Goal: Transaction & Acquisition: Book appointment/travel/reservation

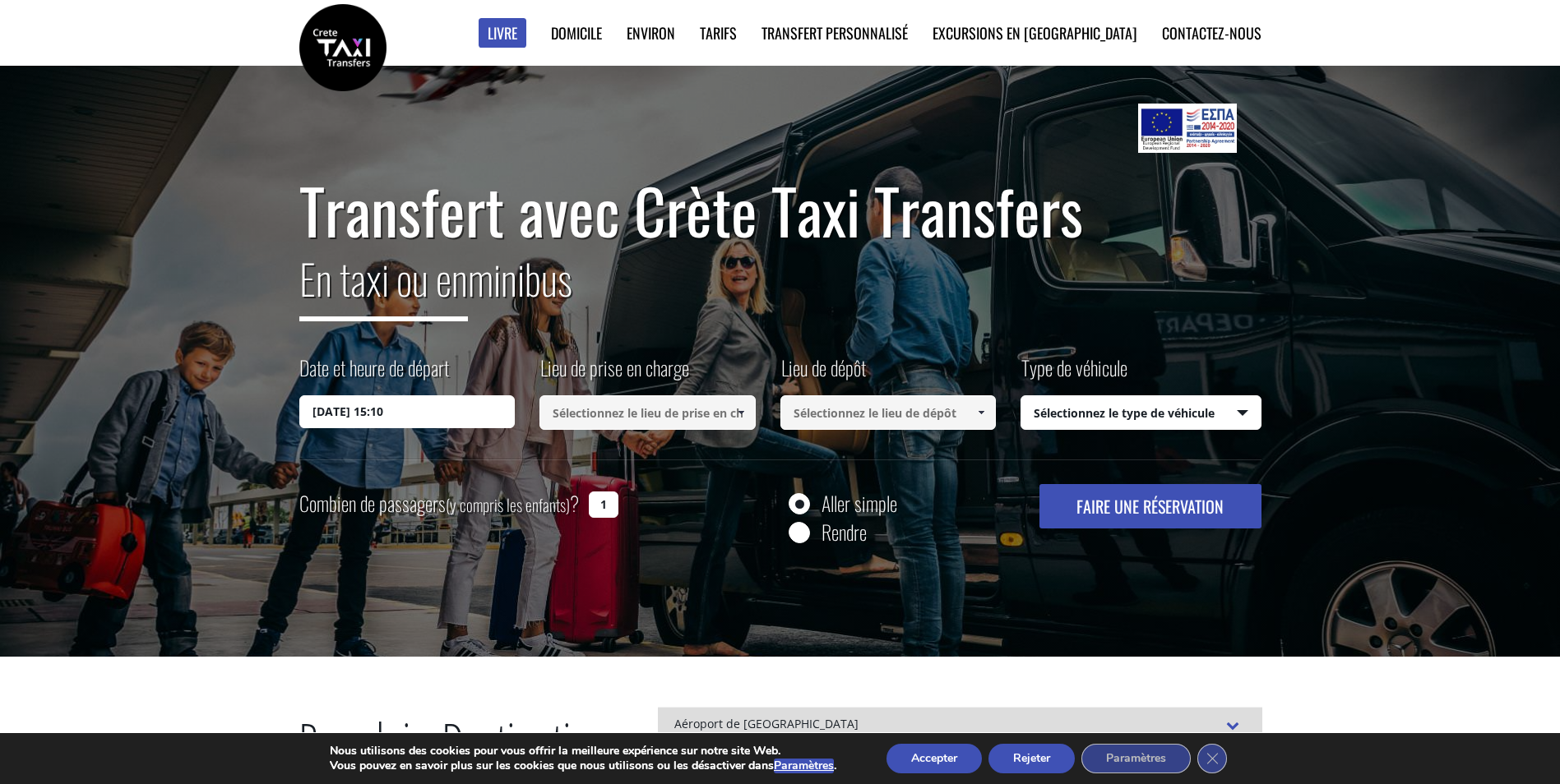
click at [442, 403] on input "[DATE] 15:10" at bounding box center [407, 412] width 216 height 33
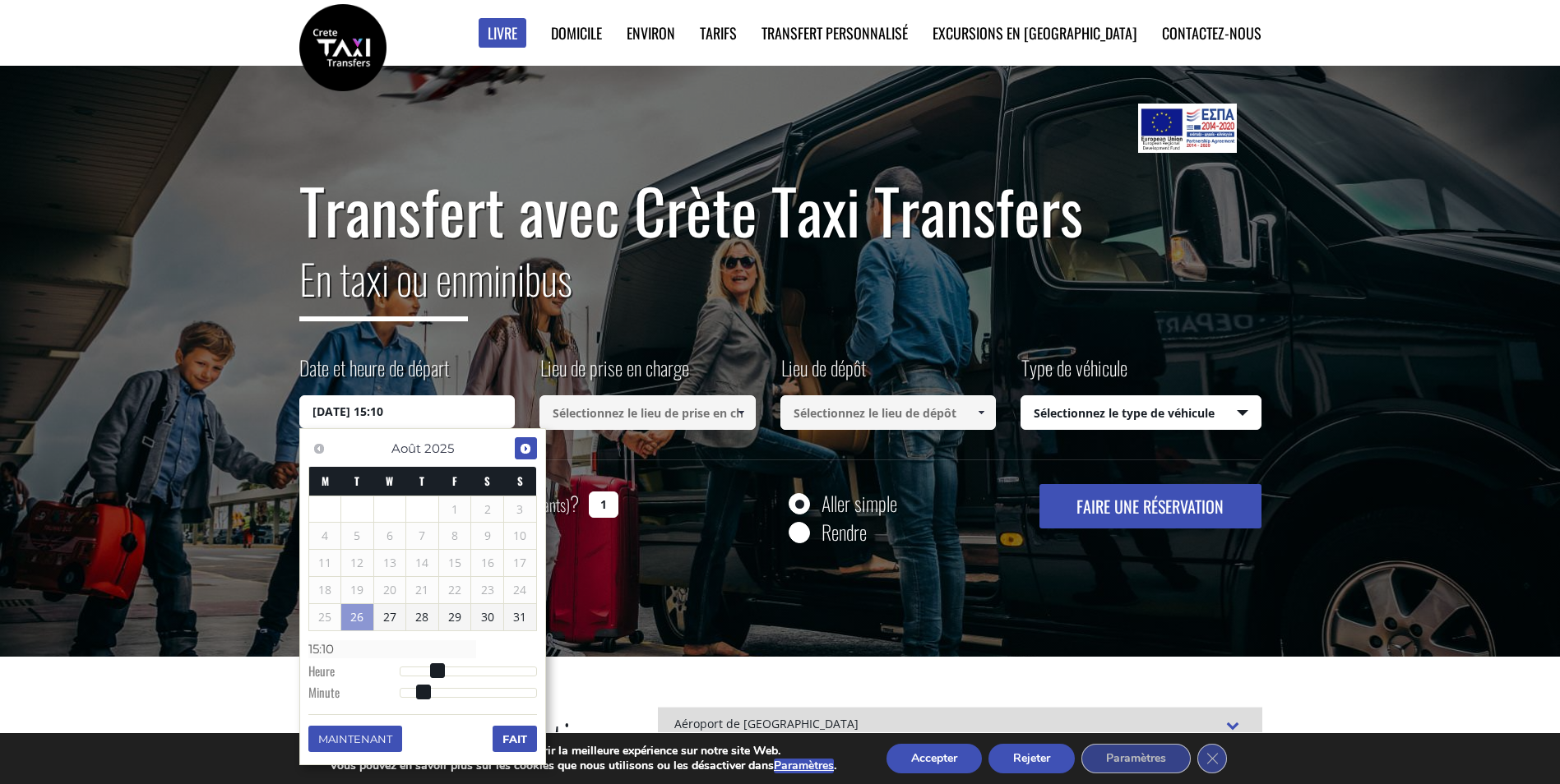
click at [528, 450] on span "Prochain" at bounding box center [525, 449] width 13 height 13
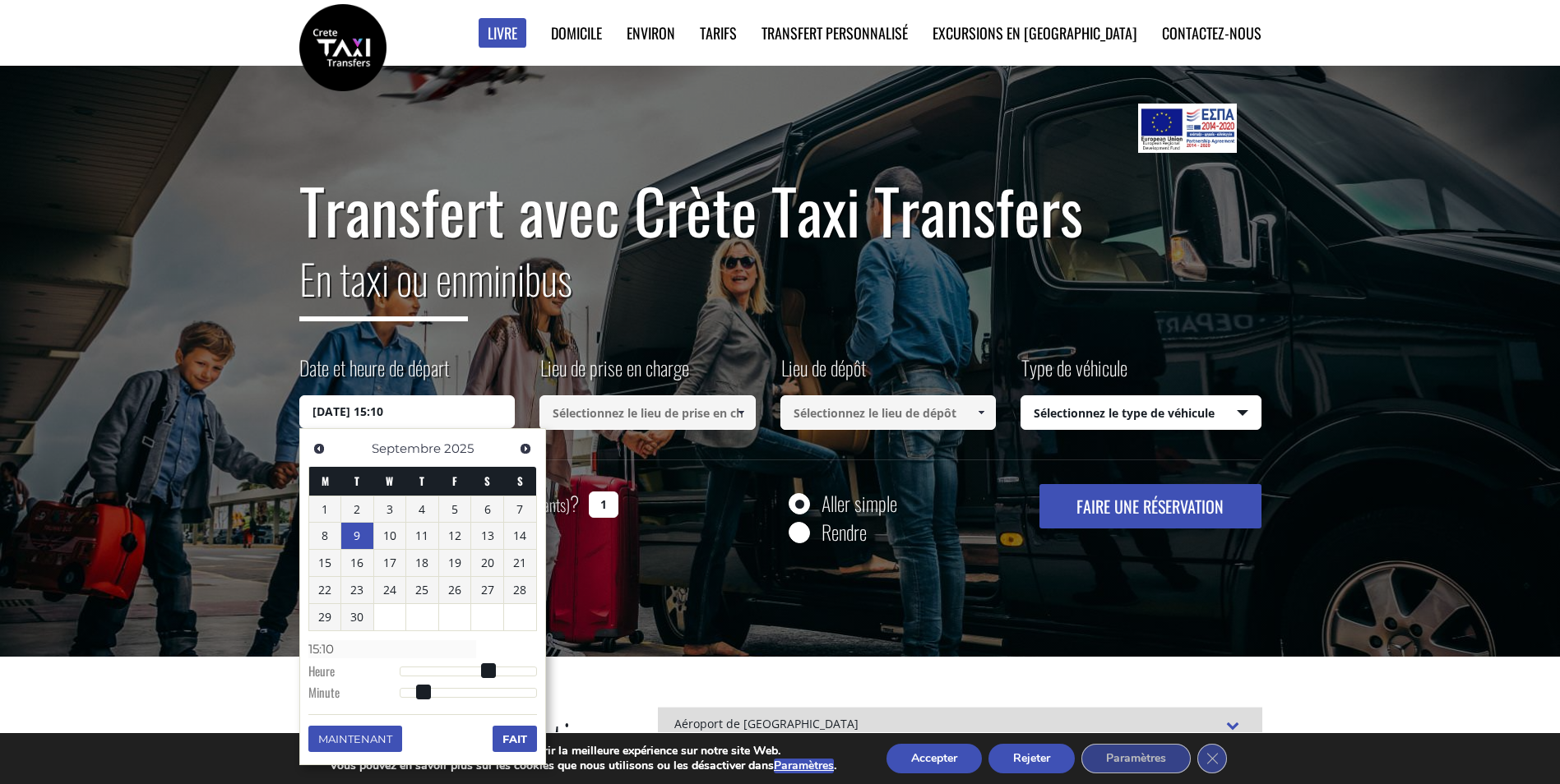
click at [357, 534] on link "9" at bounding box center [357, 536] width 32 height 27
type input "[DATE] 00:00"
click at [359, 536] on link "9" at bounding box center [357, 536] width 32 height 27
click at [679, 412] on input at bounding box center [648, 412] width 216 height 34
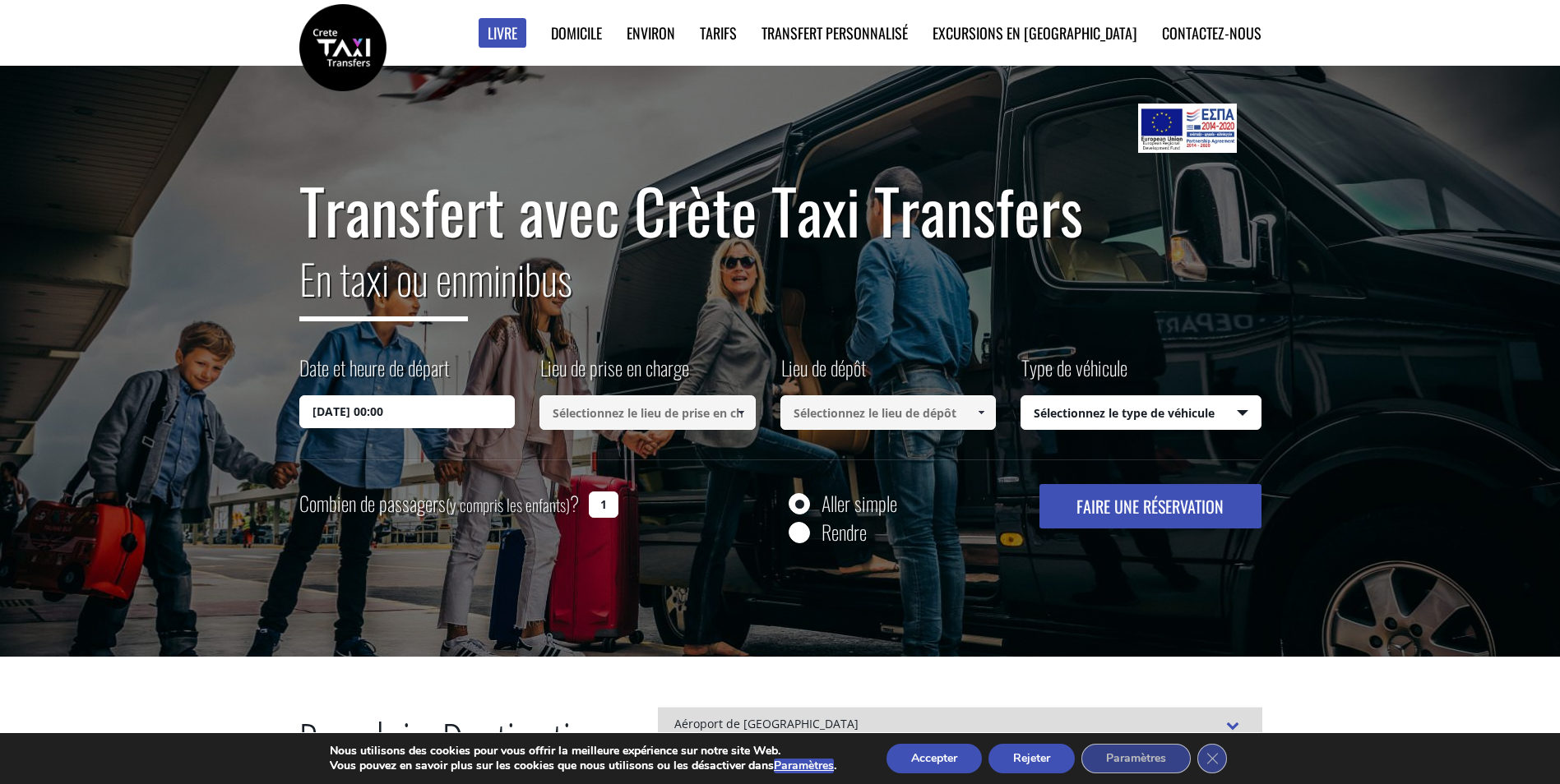
click at [734, 415] on span at bounding box center [741, 412] width 13 height 13
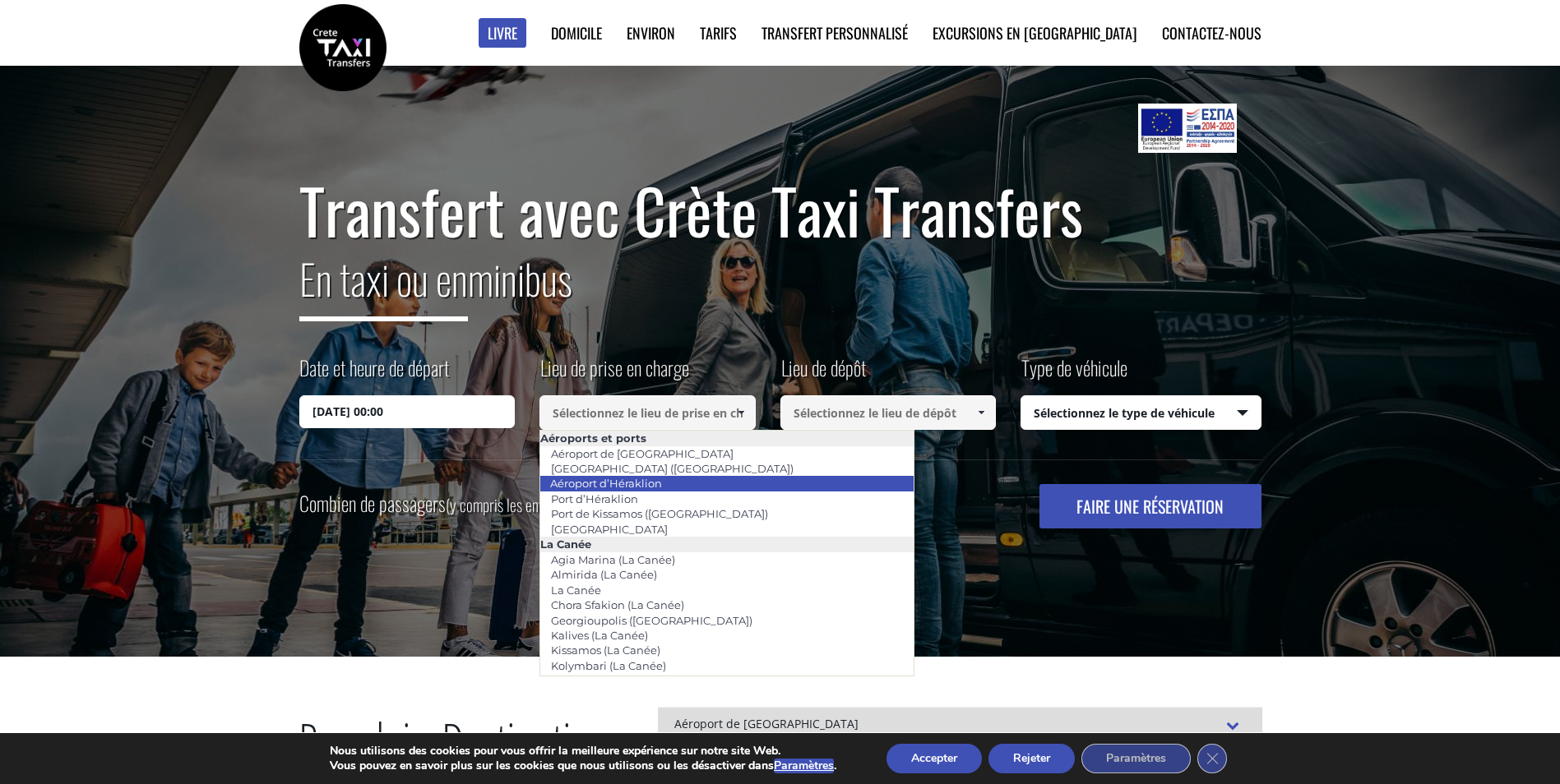
click at [648, 481] on link "Aéroport d’Héraklion" at bounding box center [606, 483] width 133 height 23
type input "[GEOGRAPHIC_DATA]"
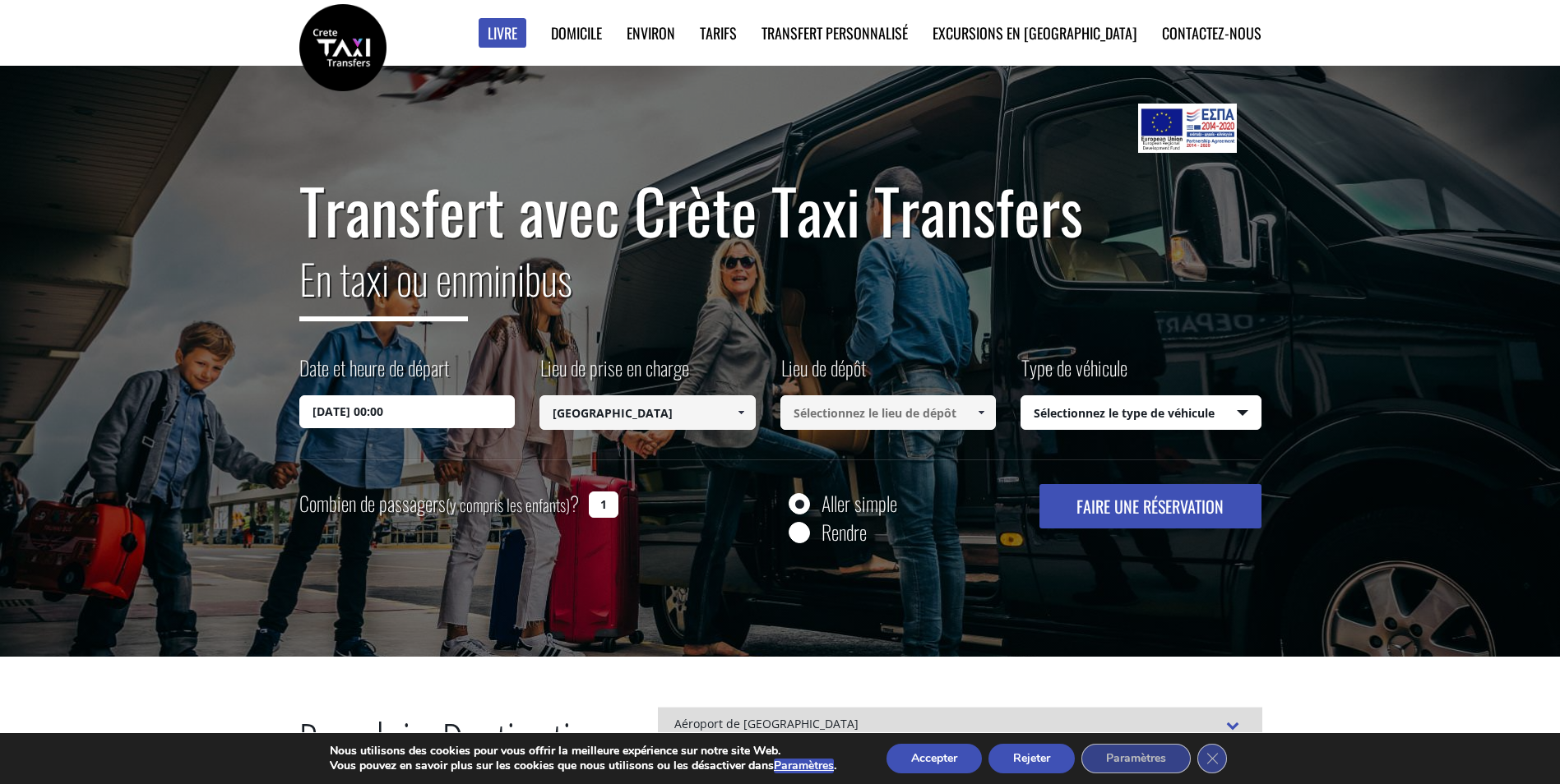
click at [930, 411] on input at bounding box center [888, 412] width 216 height 34
click at [978, 414] on span at bounding box center [981, 412] width 13 height 13
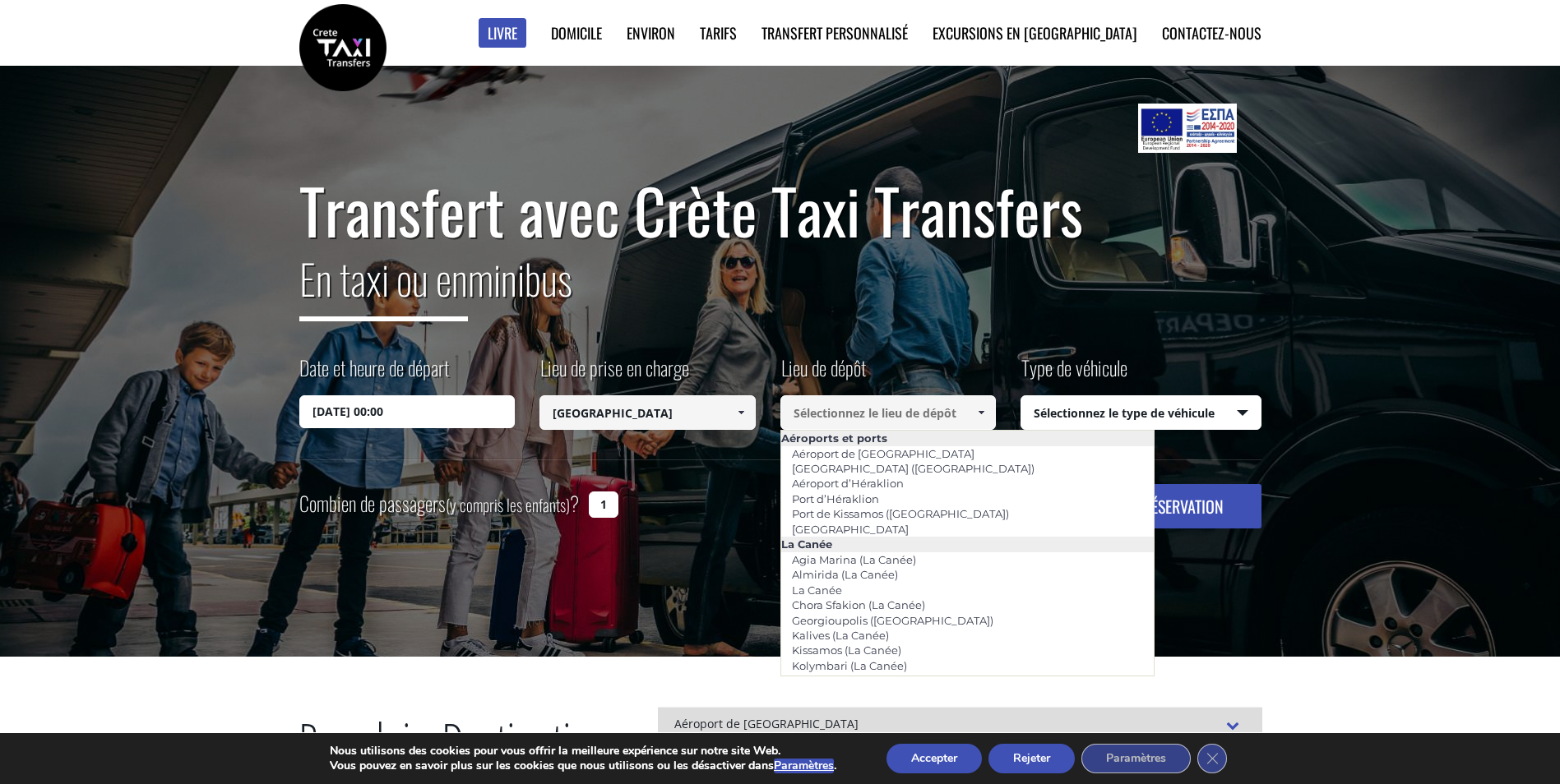
paste input "CHANIA YERMANIKO POULI"
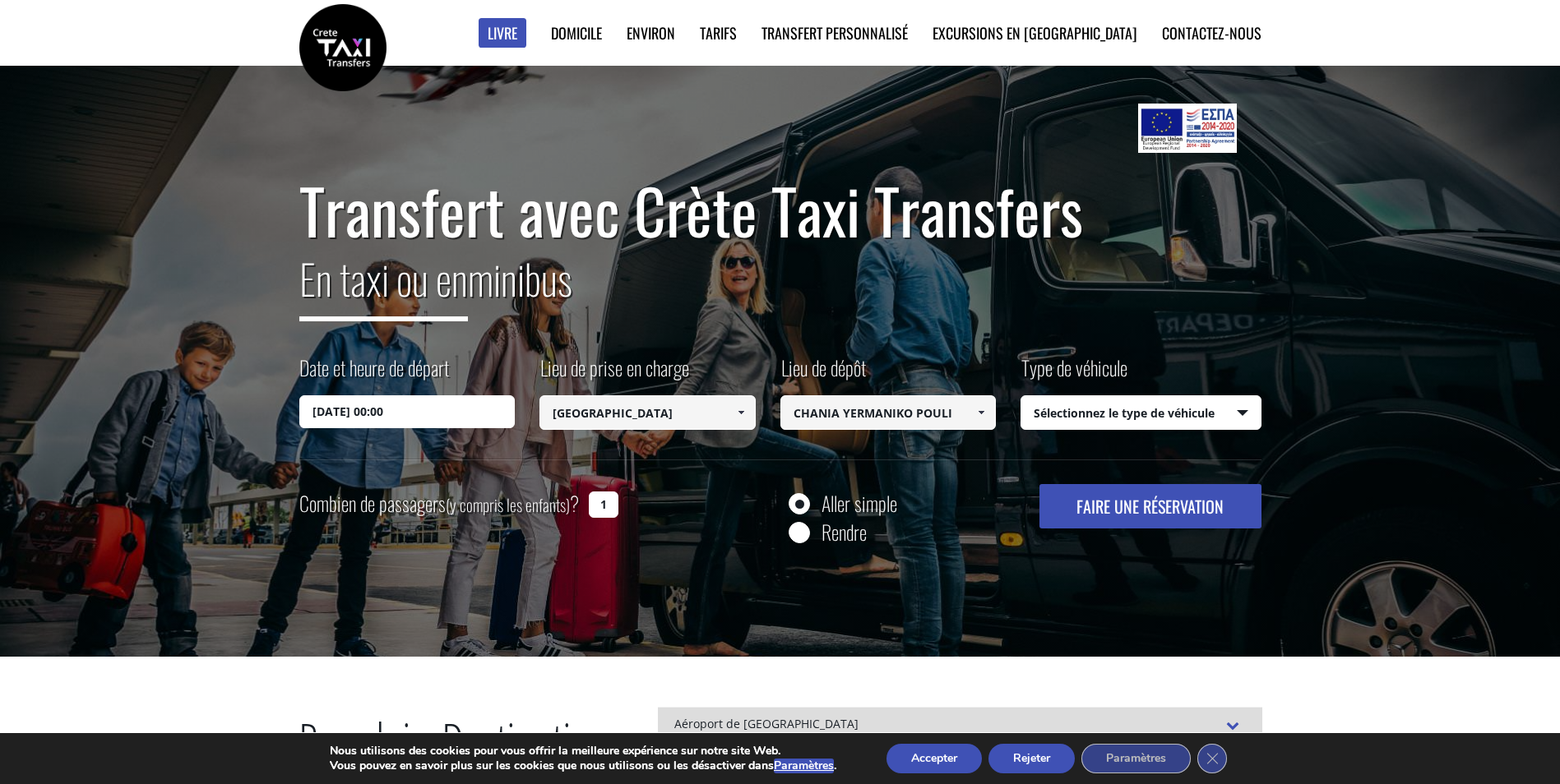
type input "CHANIA YERMANIKO POULI"
click at [1243, 412] on select "Sélectionnez le type de véhicule Taxi (4 passagers) Mercedes Classe E Mini Van …" at bounding box center [1140, 413] width 239 height 34
select select "540"
click at [1021, 397] on select "Sélectionnez le type de véhicule Taxi (4 passagers) Mercedes Classe E Mini Van …" at bounding box center [1140, 413] width 239 height 34
click at [604, 500] on input "1" at bounding box center [603, 505] width 30 height 27
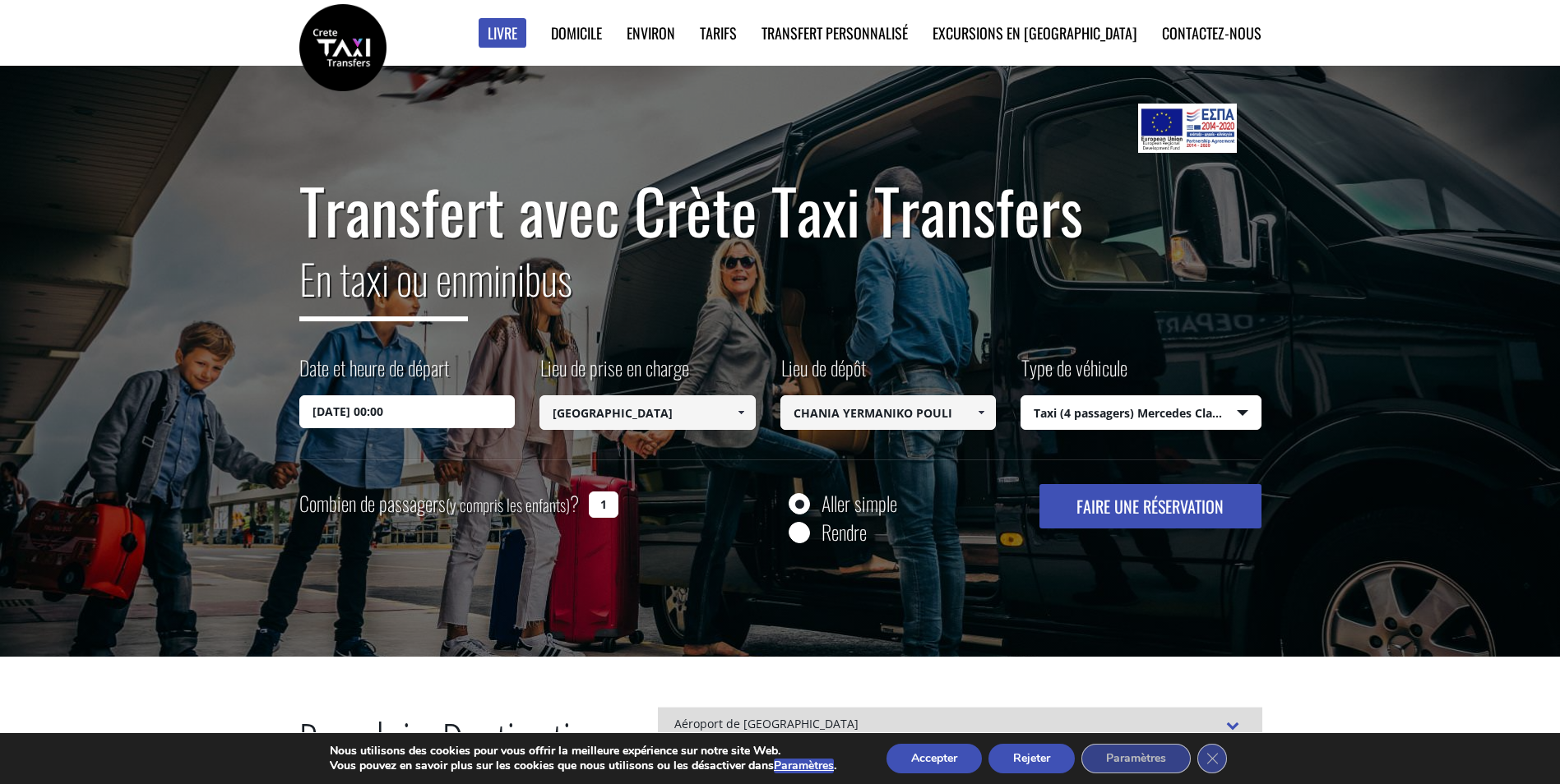
drag, startPoint x: 605, startPoint y: 500, endPoint x: 621, endPoint y: 501, distance: 16.0
click at [618, 501] on input "1" at bounding box center [603, 505] width 30 height 27
type input "2"
click at [1129, 497] on button "FAIRE UNE RÉSERVATION" at bounding box center [1150, 506] width 221 height 44
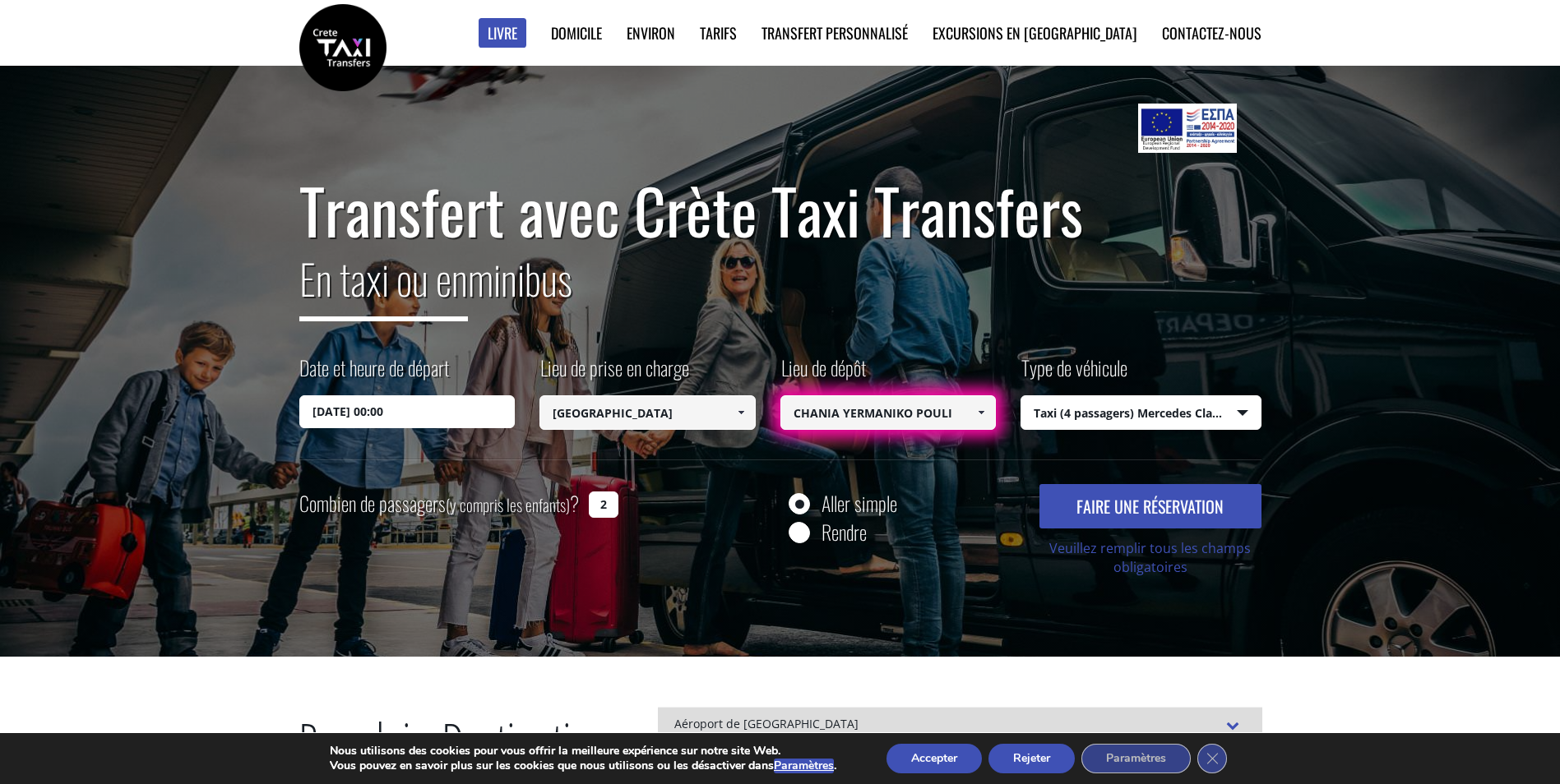
click at [935, 414] on input "CHANIA YERMANIKO POULI" at bounding box center [888, 412] width 216 height 34
click at [979, 416] on span at bounding box center [981, 412] width 13 height 13
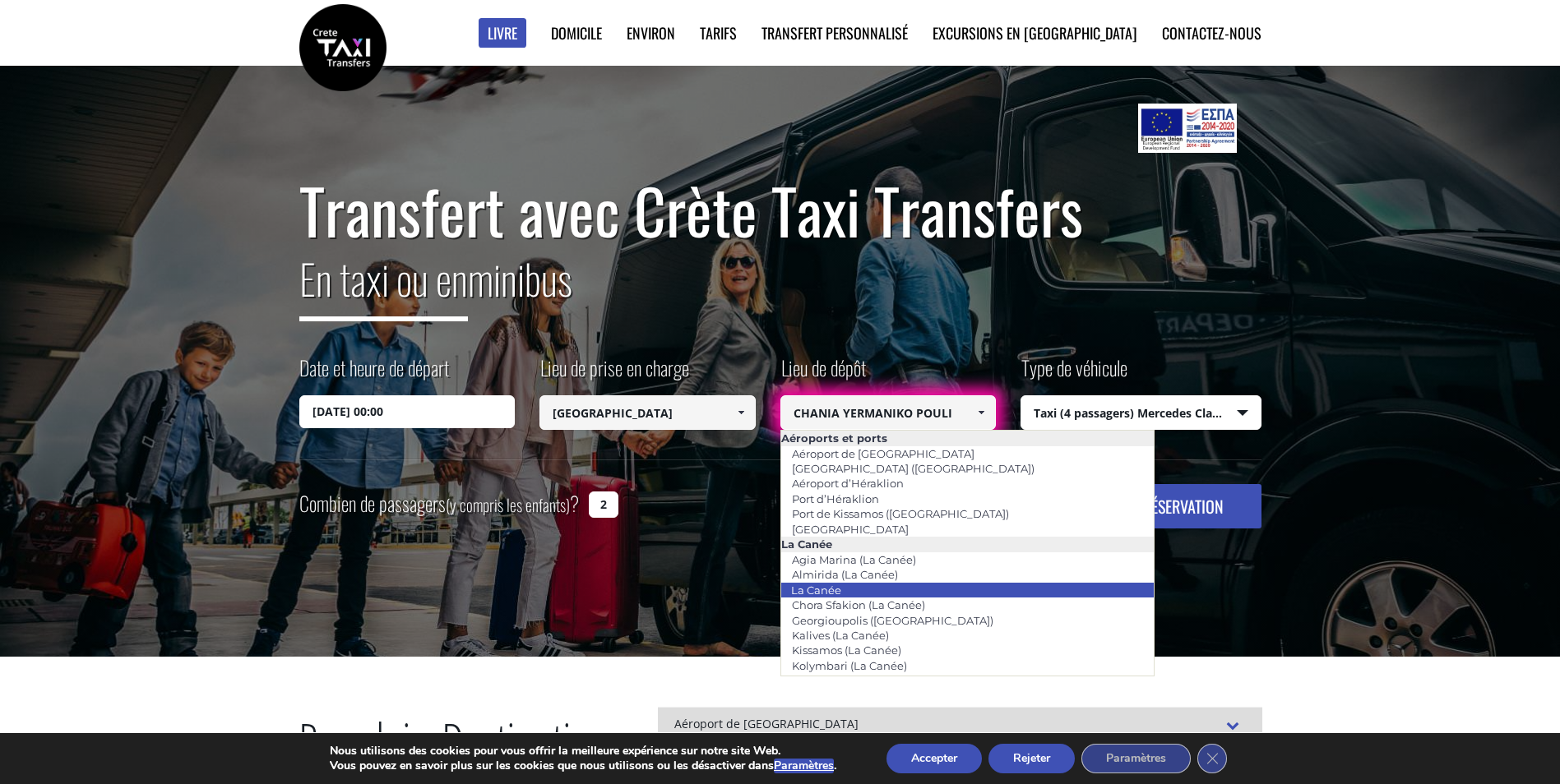
click at [814, 591] on link "La Canée" at bounding box center [816, 590] width 72 height 23
type input "[GEOGRAPHIC_DATA]"
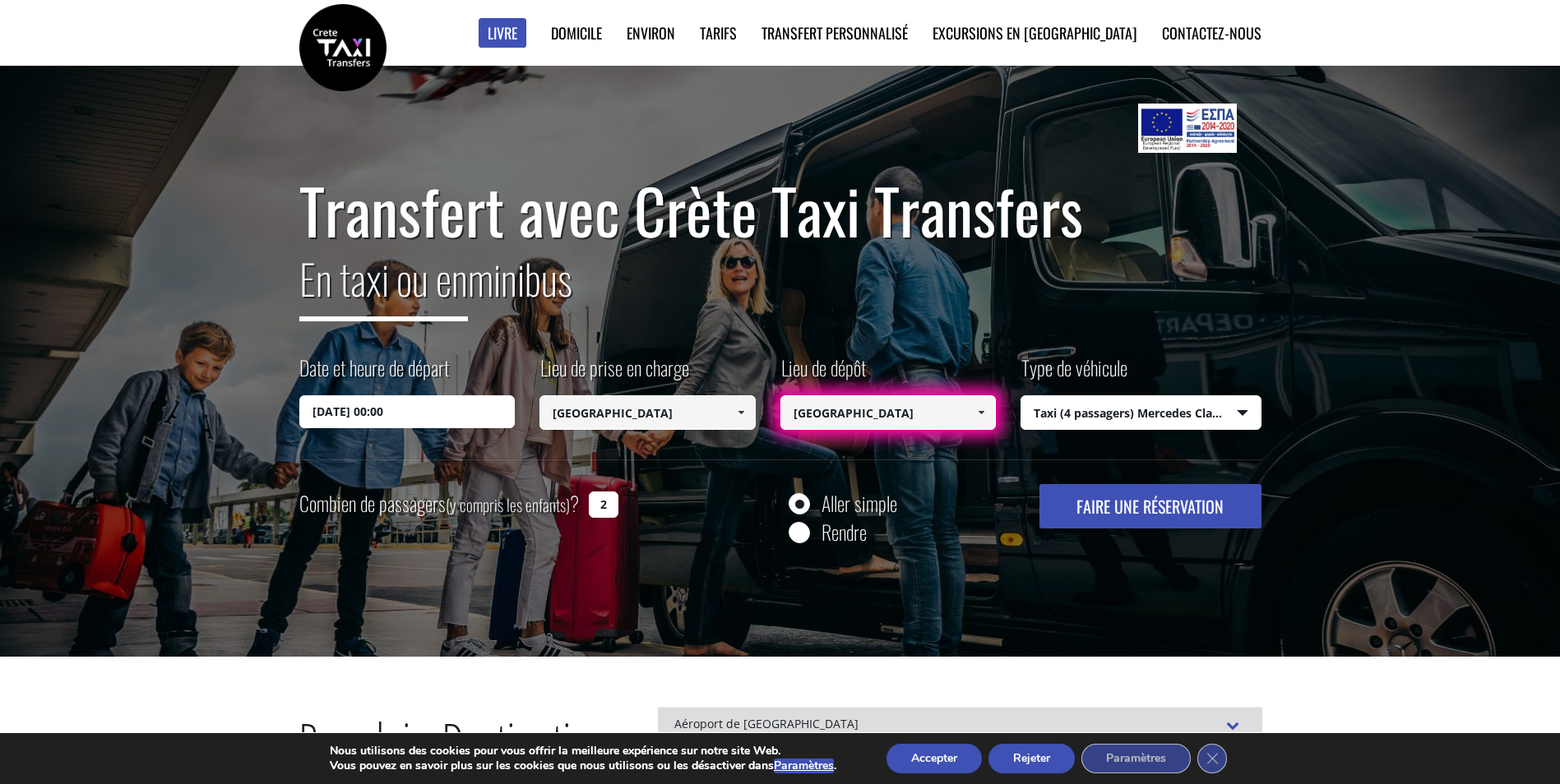
click at [1188, 501] on button "FAIRE UNE RÉSERVATION" at bounding box center [1150, 506] width 221 height 44
